Goal: Task Accomplishment & Management: Use online tool/utility

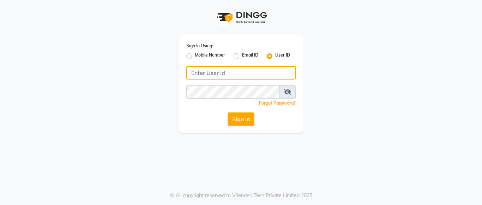
click at [203, 72] on input "Username" at bounding box center [240, 72] width 109 height 13
drag, startPoint x: 192, startPoint y: 74, endPoint x: 234, endPoint y: 74, distance: 42.3
click at [234, 74] on input "lustersalon" at bounding box center [240, 72] width 109 height 13
type input "lustersalon"
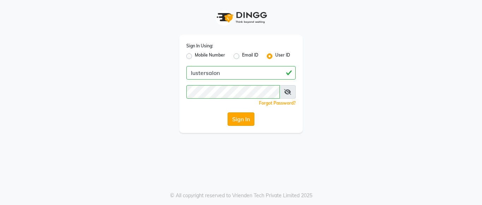
click at [239, 116] on button "Sign In" at bounding box center [241, 118] width 27 height 13
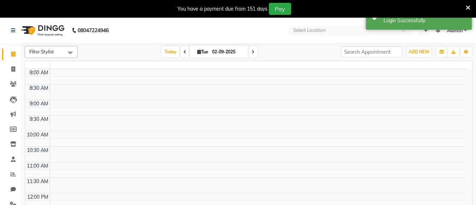
select select "en"
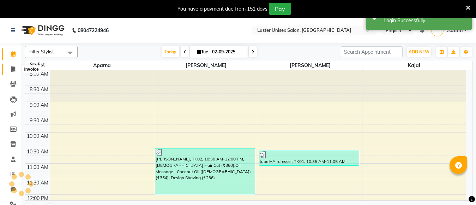
click at [15, 68] on icon at bounding box center [13, 68] width 4 height 5
select select "service"
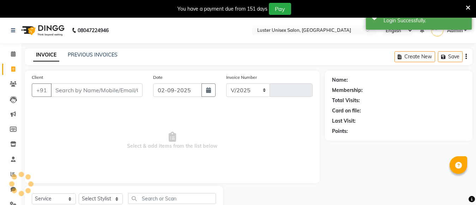
select select "7467"
type input "0494"
click at [110, 196] on select "Select Stylist" at bounding box center [101, 198] width 44 height 11
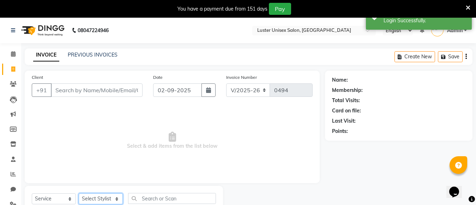
select select "68086"
click at [79, 193] on select "Select Stylist [PERSON_NAME] kajal [PERSON_NAME]" at bounding box center [101, 198] width 44 height 11
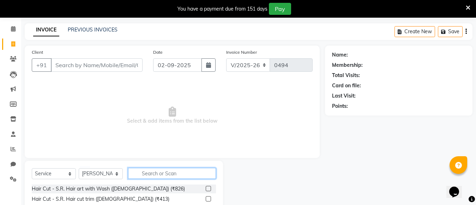
click at [159, 175] on input "text" at bounding box center [172, 173] width 88 height 11
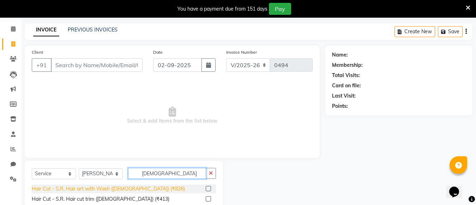
type input "[DEMOGRAPHIC_DATA]"
click at [96, 189] on div "Hair Cut - S.R. Hair art with Wash ([DEMOGRAPHIC_DATA]) (₹826)" at bounding box center [108, 188] width 153 height 7
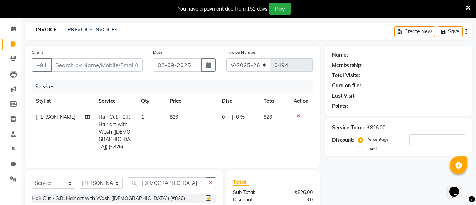
checkbox input "false"
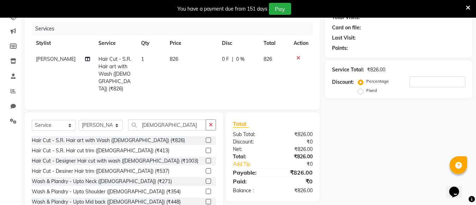
scroll to position [96, 0]
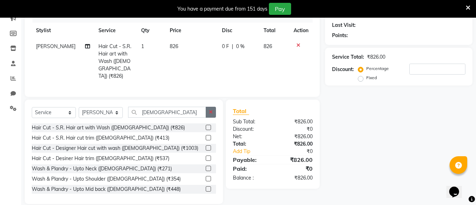
click at [212, 111] on icon "button" at bounding box center [211, 111] width 4 height 5
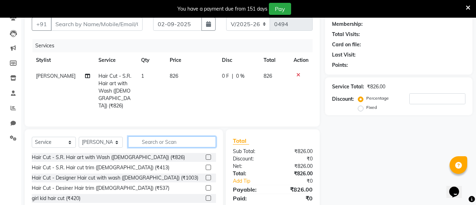
scroll to position [104, 0]
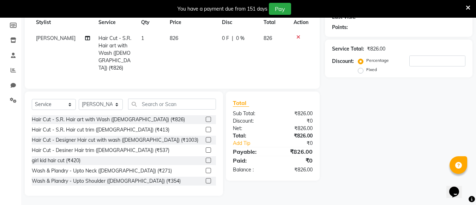
click at [160, 159] on div "girl kid hair cut (₹420)" at bounding box center [124, 160] width 184 height 9
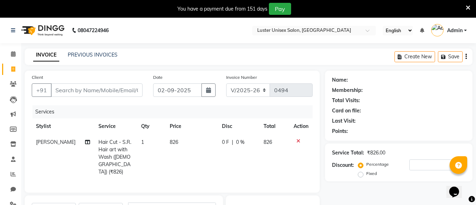
click at [188, 78] on div "Date [DATE]" at bounding box center [184, 87] width 73 height 29
click at [105, 91] on input "Client" at bounding box center [97, 89] width 92 height 13
type input "7"
type input "0"
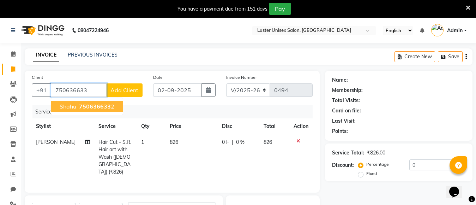
click at [103, 108] on span "750636633" at bounding box center [95, 106] width 32 height 7
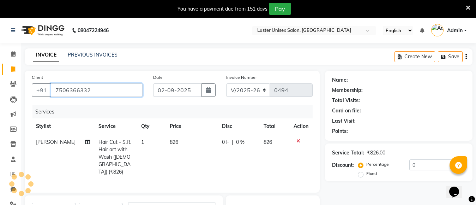
type input "7506366332"
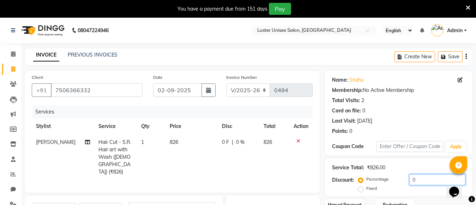
click at [419, 179] on input "0" at bounding box center [437, 179] width 56 height 11
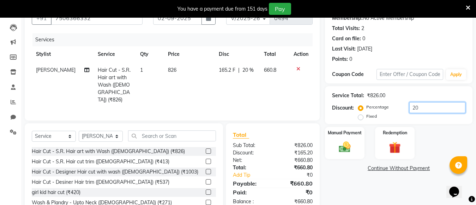
scroll to position [104, 0]
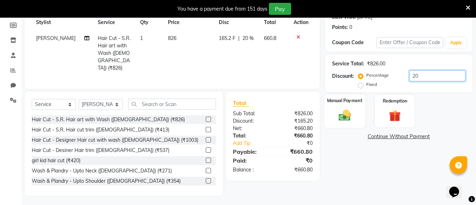
type input "20"
click at [348, 110] on img at bounding box center [345, 115] width 20 height 14
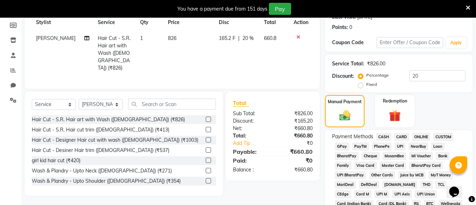
click at [356, 146] on span "PayTM" at bounding box center [360, 146] width 17 height 8
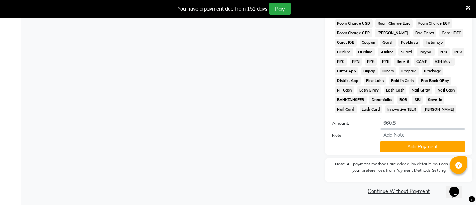
scroll to position [352, 0]
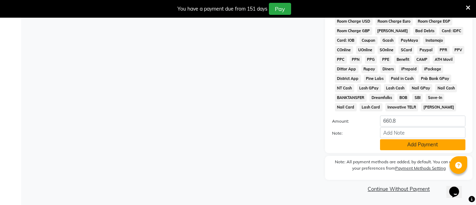
click at [413, 144] on button "Add Payment" at bounding box center [422, 144] width 85 height 11
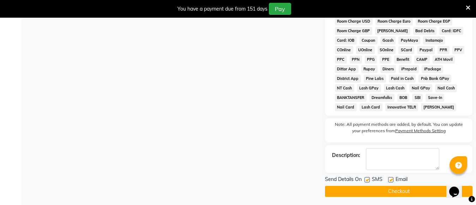
scroll to position [355, 0]
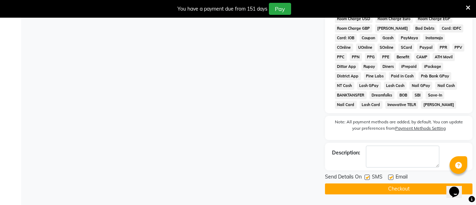
click at [383, 186] on button "Checkout" at bounding box center [398, 188] width 147 height 11
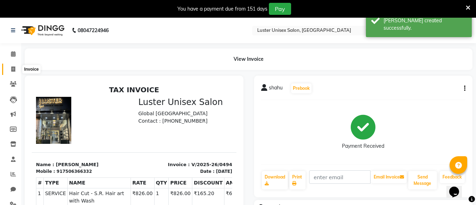
click at [12, 68] on icon at bounding box center [13, 68] width 4 height 5
select select "service"
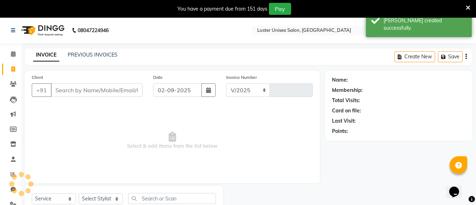
select select "7467"
type input "0495"
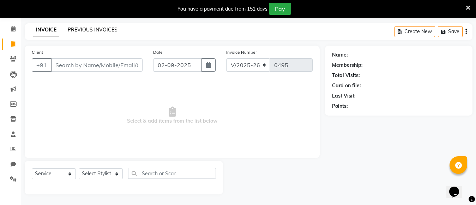
click at [105, 28] on link "PREVIOUS INVOICES" at bounding box center [93, 29] width 50 height 6
